Goal: Transaction & Acquisition: Purchase product/service

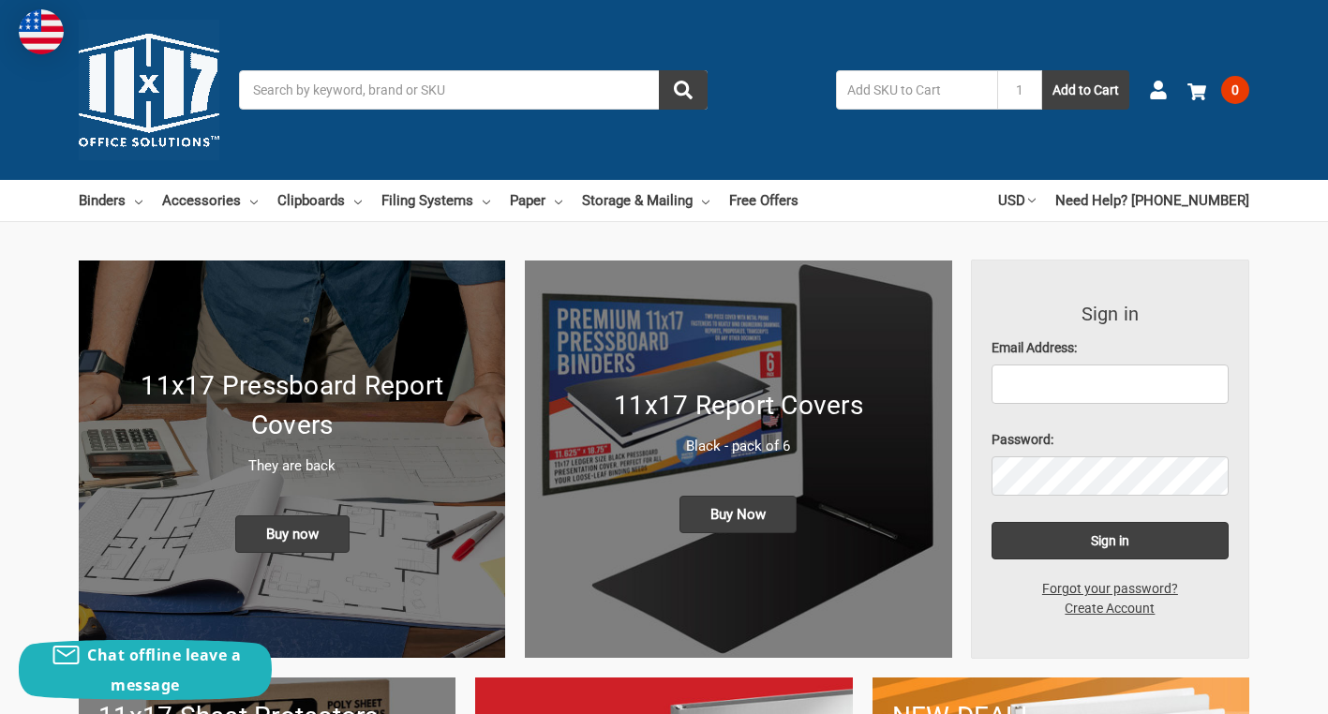
drag, startPoint x: 0, startPoint y: 0, endPoint x: 325, endPoint y: 87, distance: 336.6
click at [325, 87] on input "Search" at bounding box center [473, 89] width 469 height 39
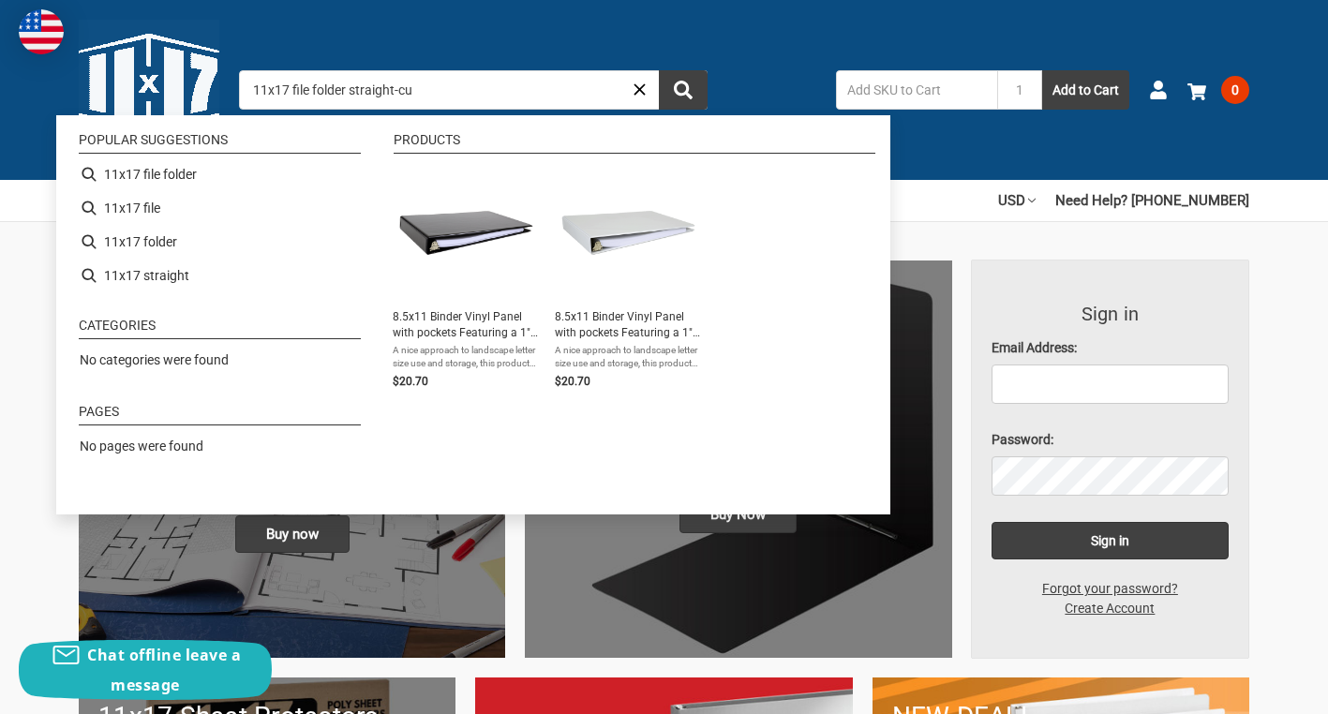
type input "11x17 file folder straight-cut"
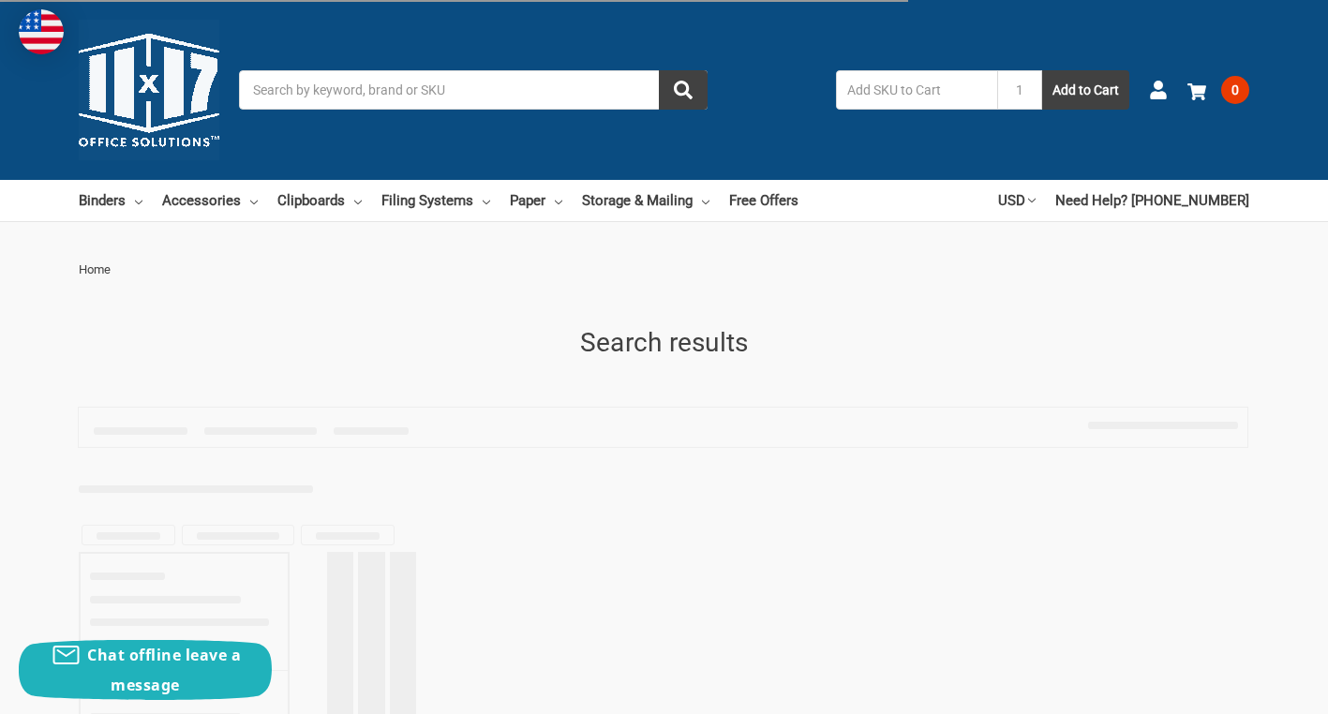
type input "11x17 file folder straight-cut"
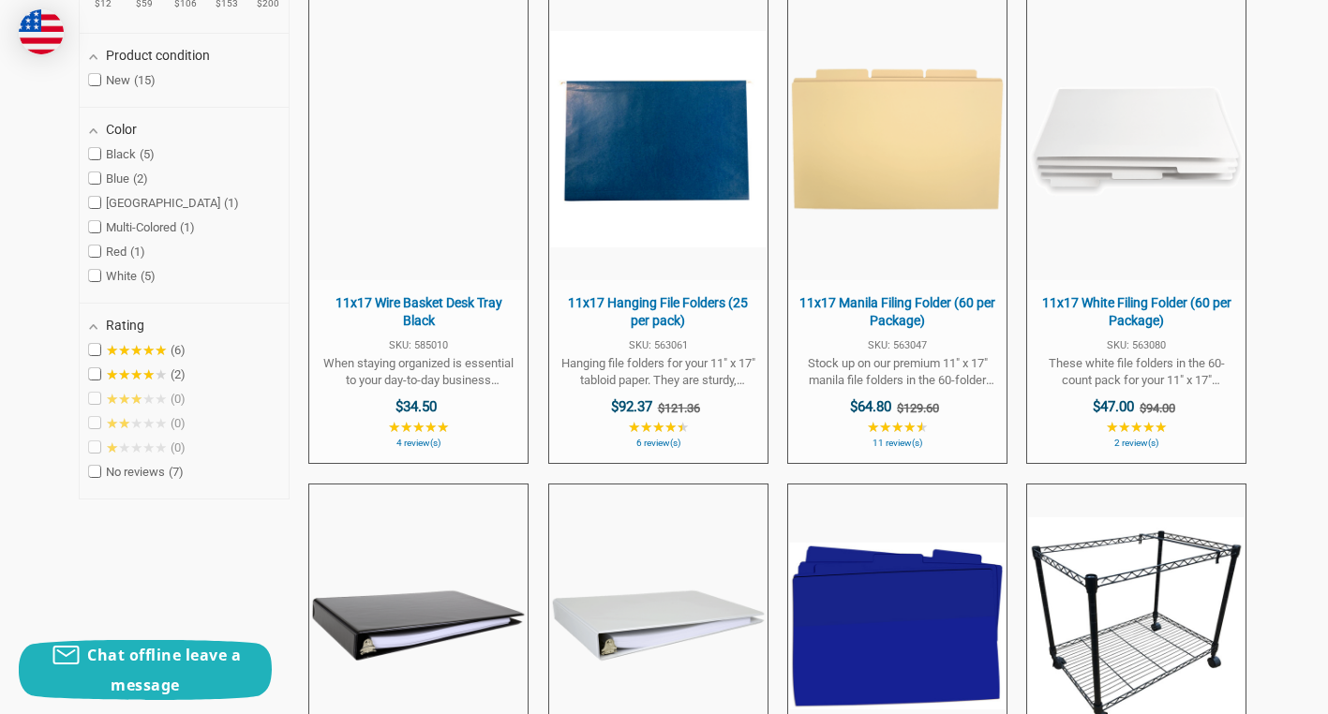
scroll to position [605, 0]
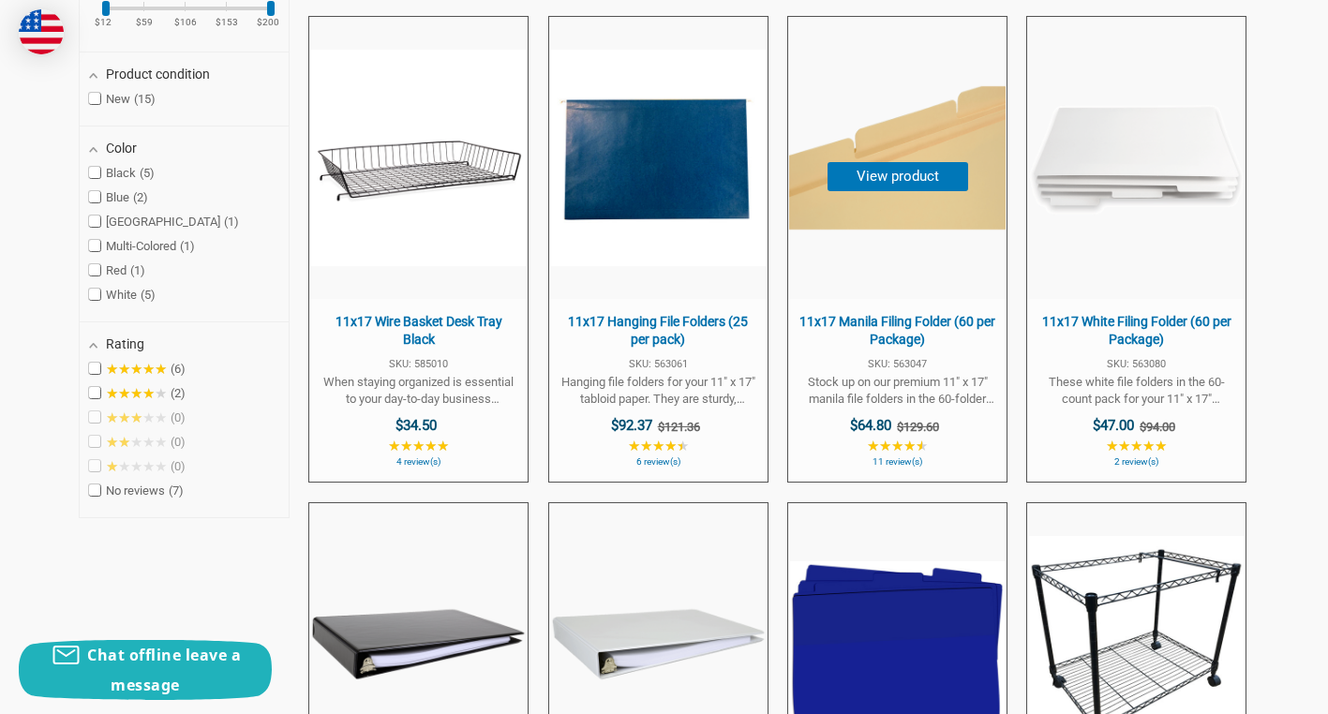
click at [932, 130] on img "11x17 Manila Filing Folder (60 per Package)" at bounding box center [897, 158] width 216 height 216
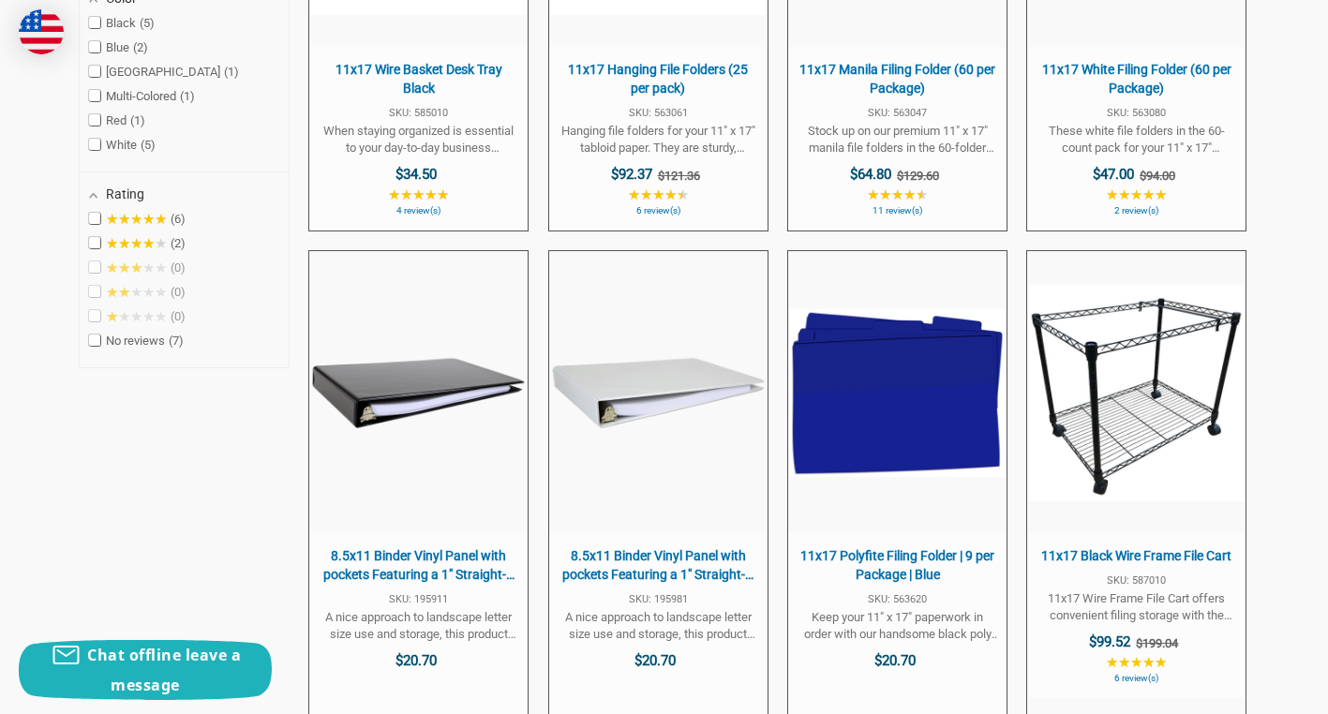
scroll to position [793, 0]
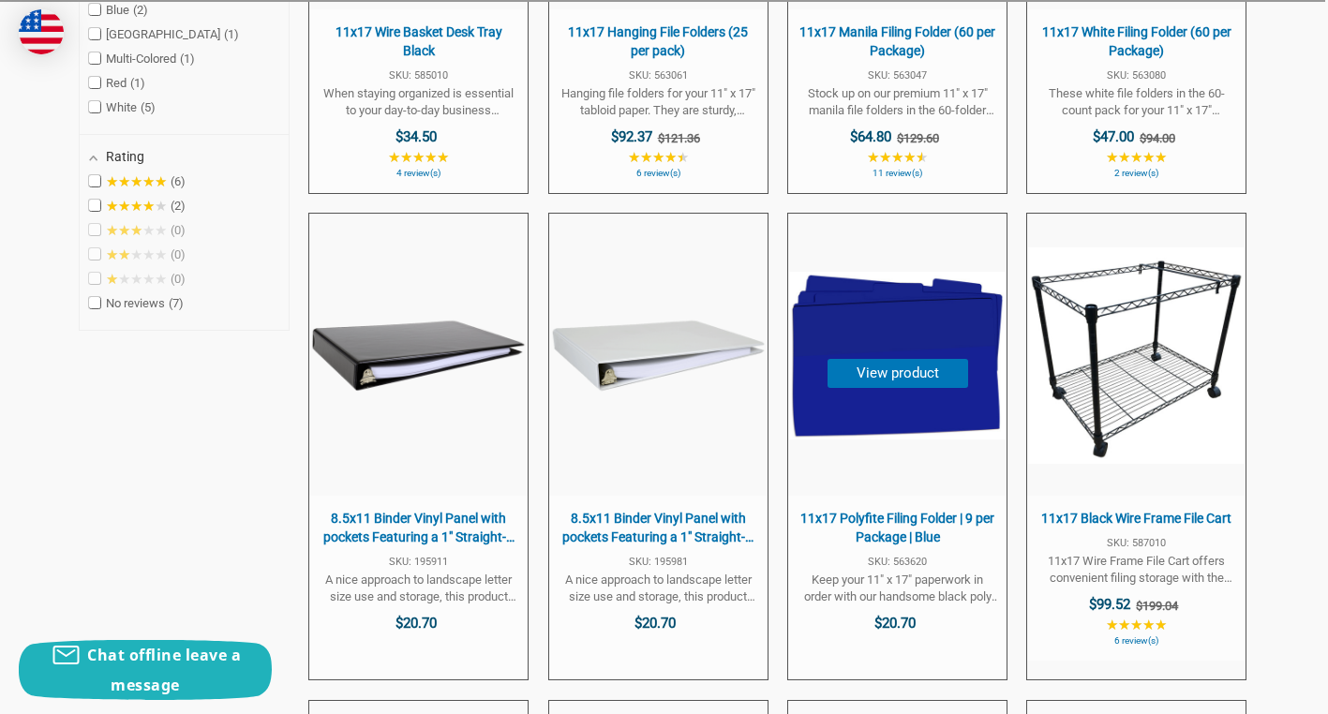
click at [886, 395] on img "11x17 Polyfite Filing Folder | 9 per Package | Blue" at bounding box center [897, 355] width 216 height 167
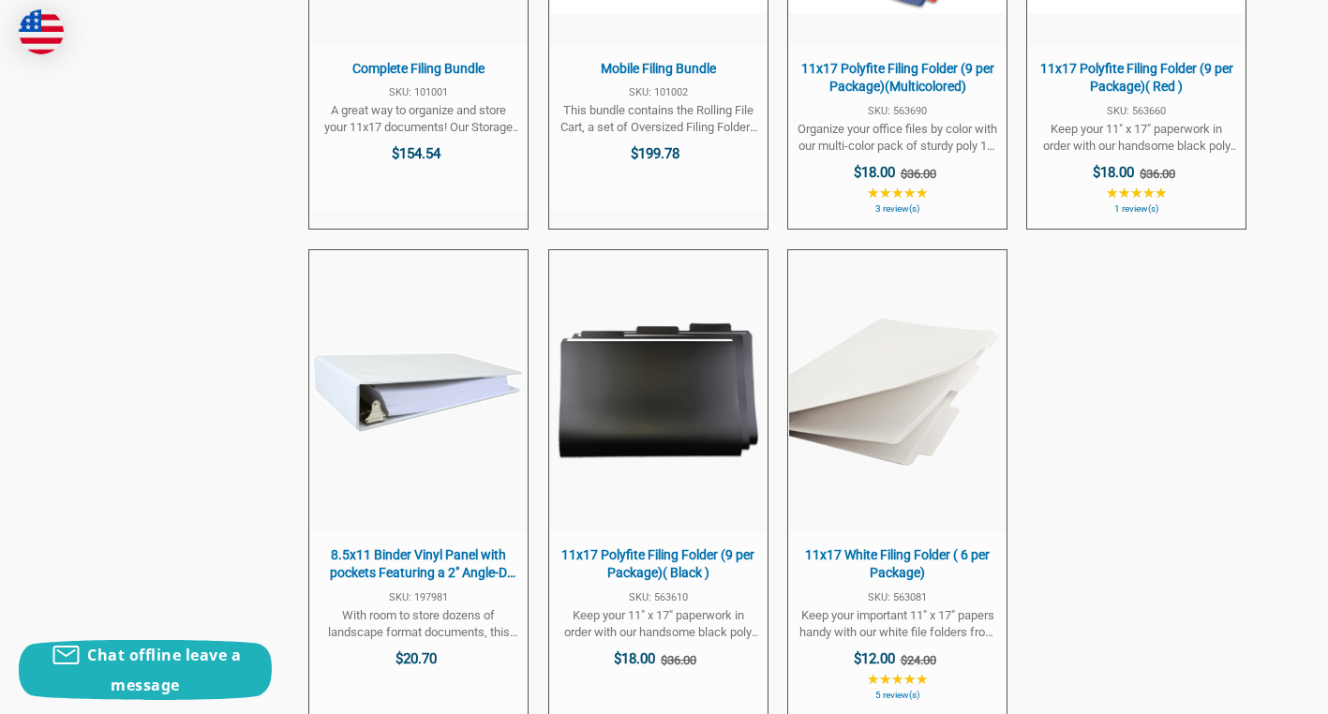
scroll to position [1880, 0]
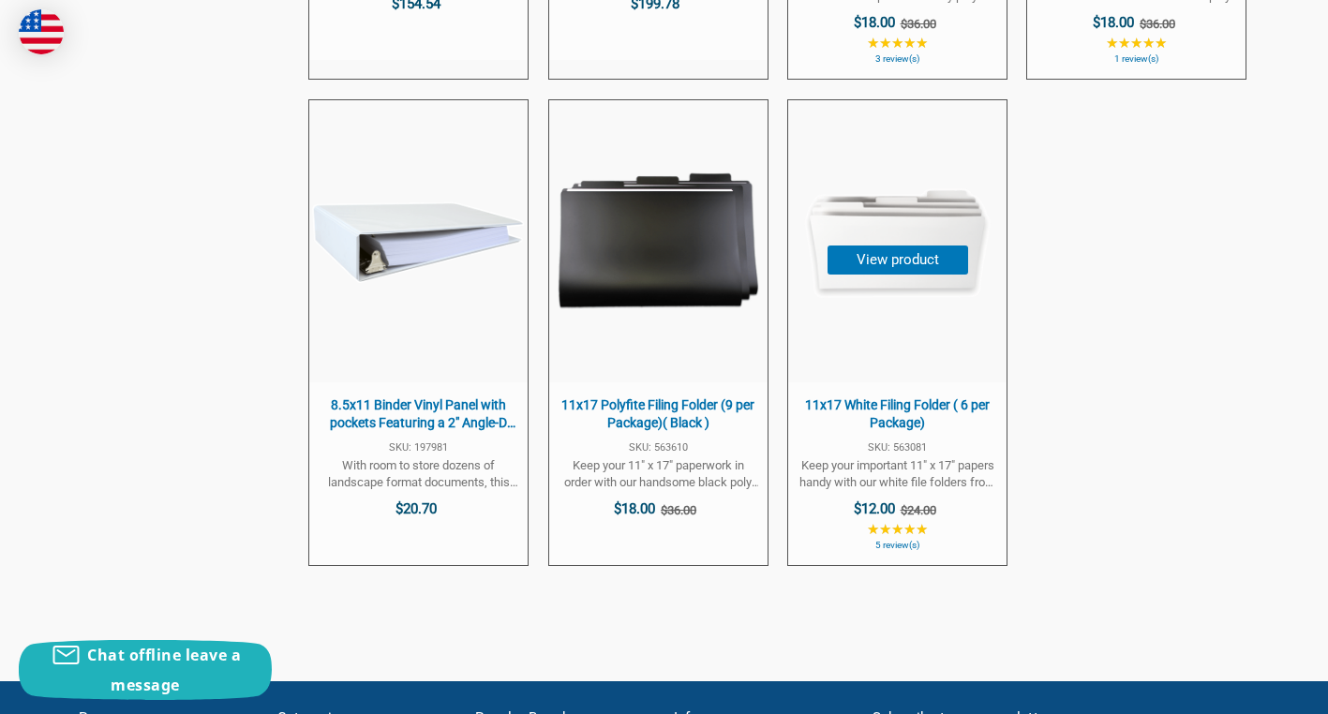
click at [871, 251] on button "View product" at bounding box center [897, 260] width 141 height 29
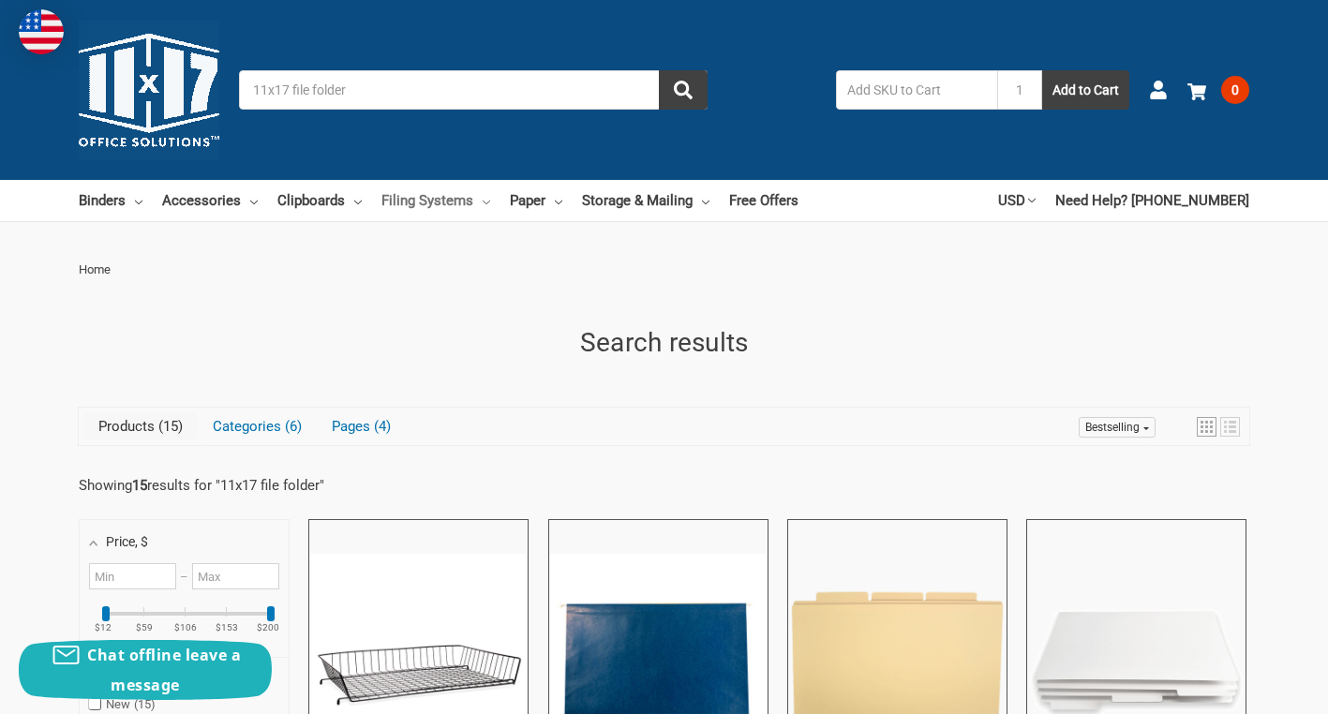
click at [476, 201] on link "Filing Systems" at bounding box center [435, 200] width 109 height 41
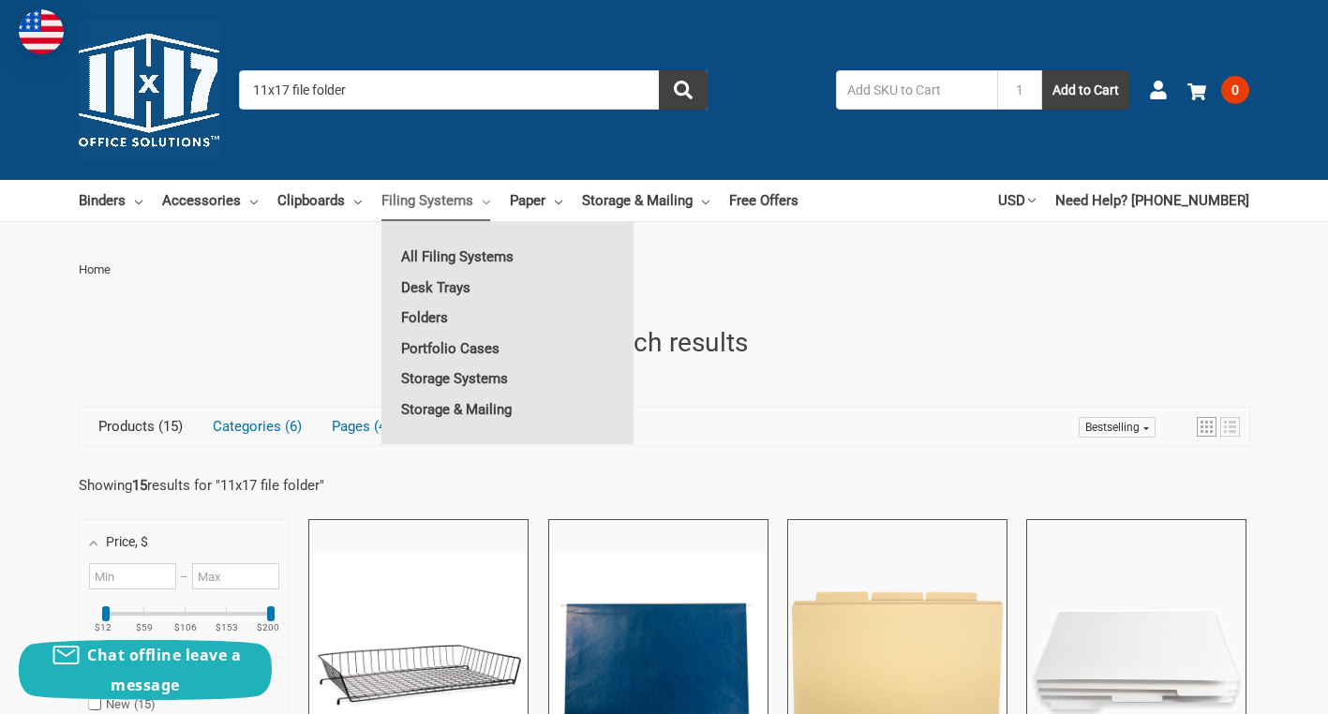
click at [350, 89] on input "11x17 file folder" at bounding box center [473, 89] width 469 height 39
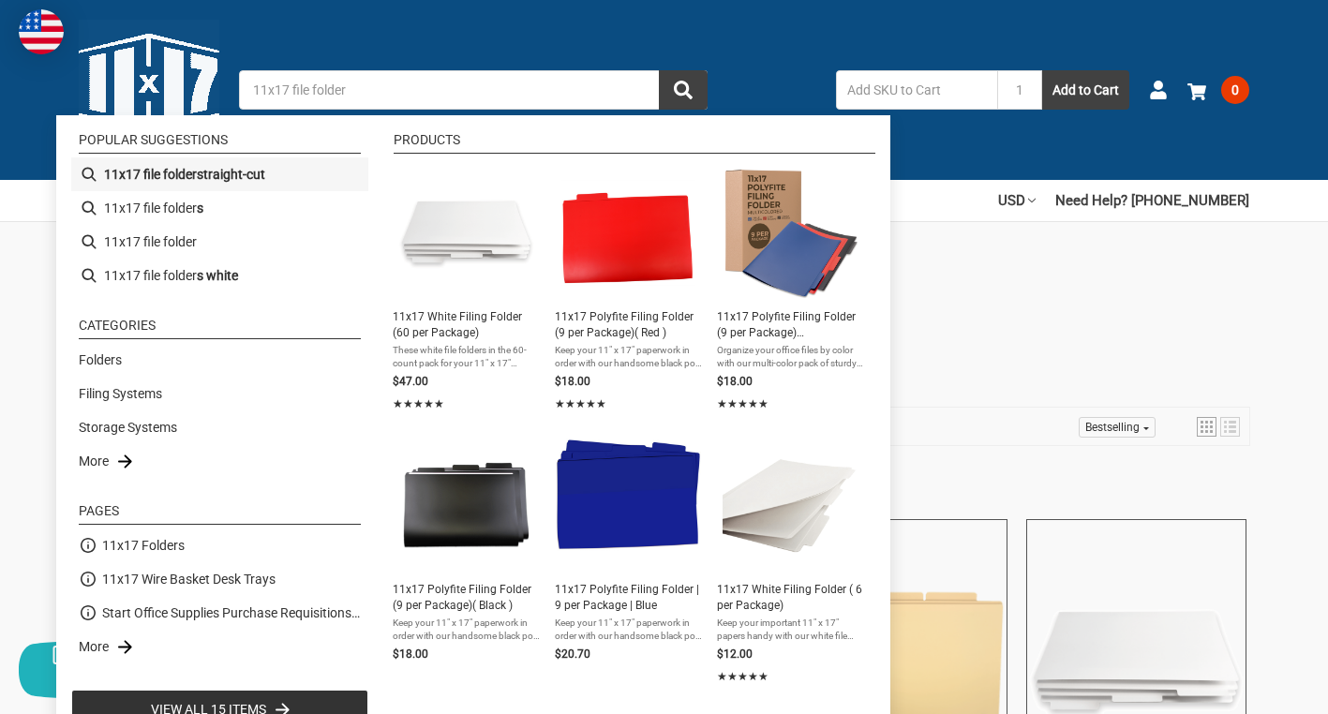
click at [248, 175] on b "straight-cut" at bounding box center [231, 175] width 68 height 20
type input "11x17 file folder straight-cut"
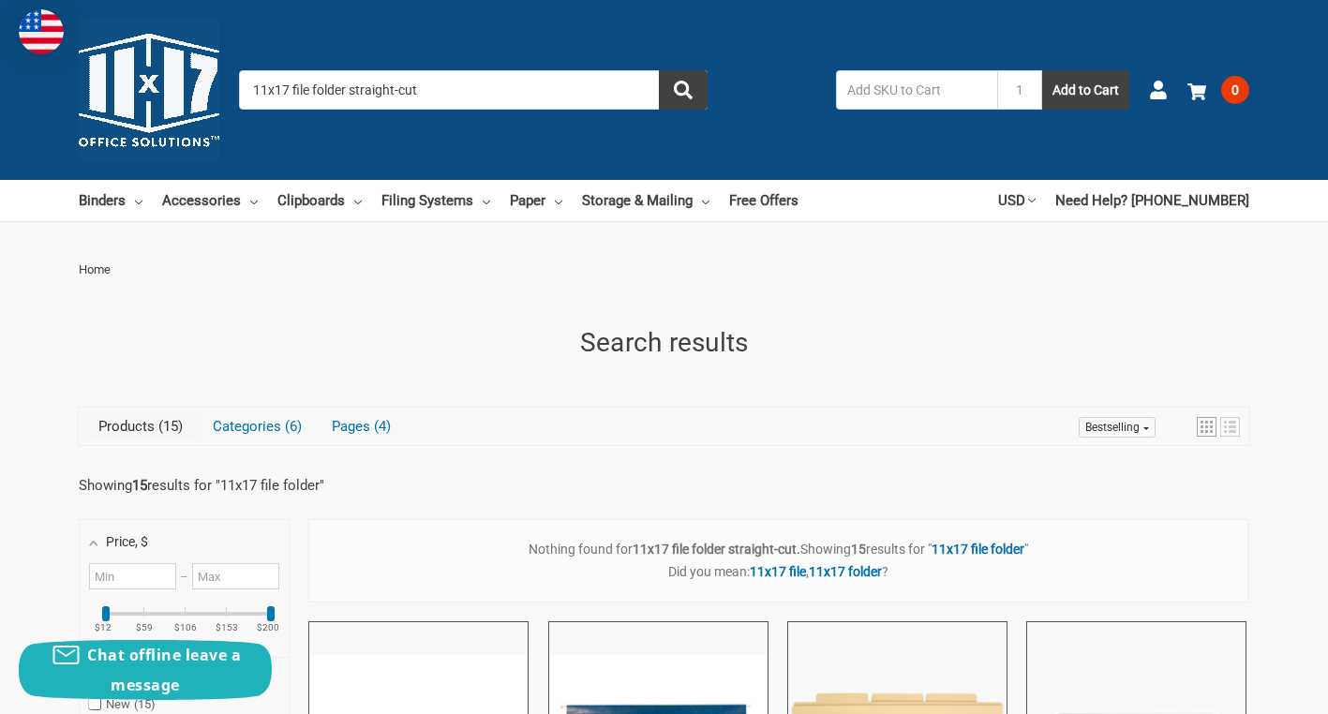
drag, startPoint x: 429, startPoint y: 88, endPoint x: 292, endPoint y: 92, distance: 136.9
click at [292, 92] on input "11x17 file folder straight-cut" at bounding box center [473, 89] width 469 height 39
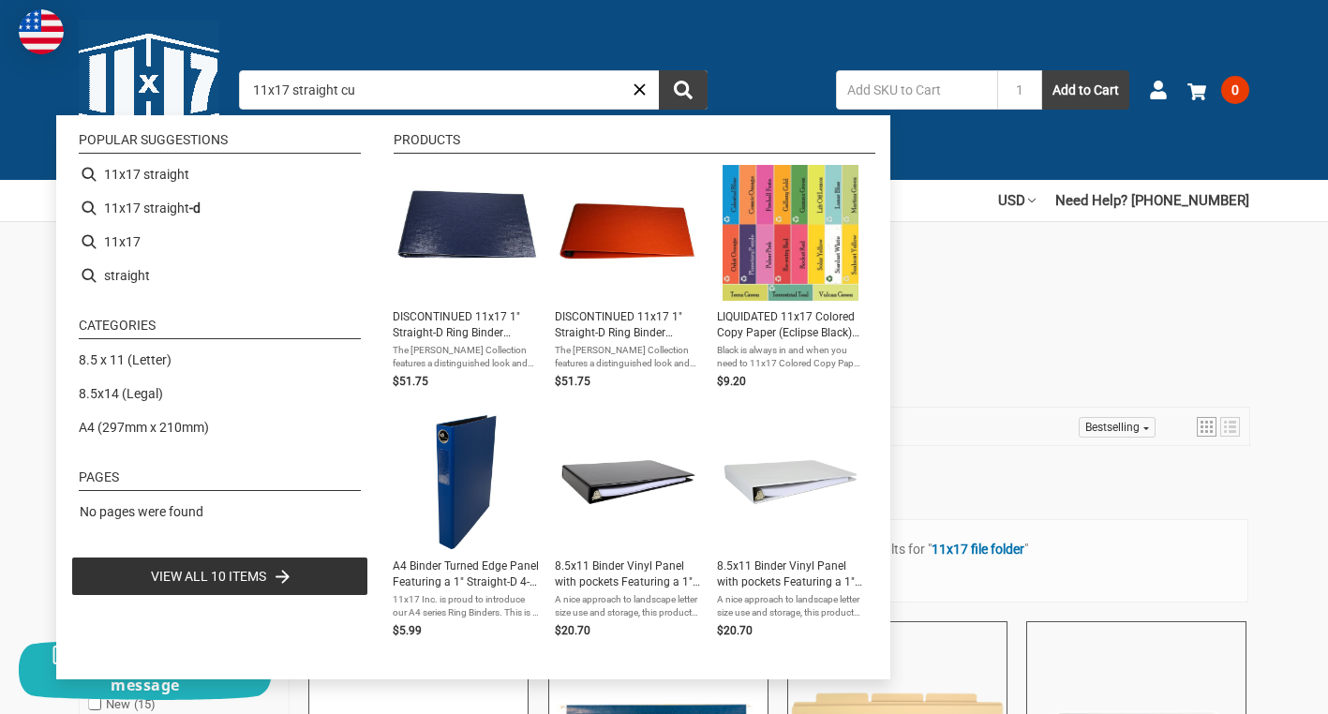
type input "11x17 straight cut"
